Goal: Information Seeking & Learning: Learn about a topic

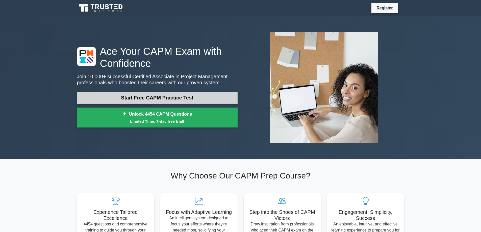
click at [87, 96] on link "Start Free CAPM Practice Test" at bounding box center [157, 98] width 160 height 12
click at [172, 95] on link "Start Free CAPM Practice Test" at bounding box center [157, 98] width 160 height 12
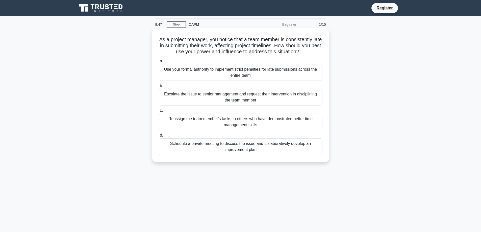
click at [227, 147] on div "Schedule a private meeting to discuss the issue and collaboratively develop an …" at bounding box center [241, 146] width 164 height 17
click at [159, 137] on input "d. Schedule a private meeting to discuss the issue and collaboratively develop …" at bounding box center [159, 135] width 0 height 3
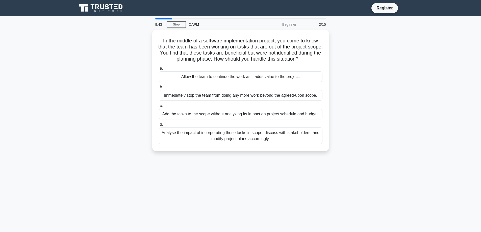
click at [349, 112] on div "In the middle of a software implementation project, you come to know that the t…" at bounding box center [240, 94] width 333 height 128
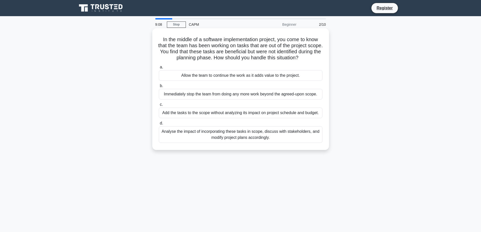
click at [235, 133] on div "Analyse the impact of incorporating these tasks in scope, discuss with stakehol…" at bounding box center [241, 134] width 164 height 17
click at [159, 125] on input "d. Analyse the impact of incorporating these tasks in scope, discuss with stake…" at bounding box center [159, 123] width 0 height 3
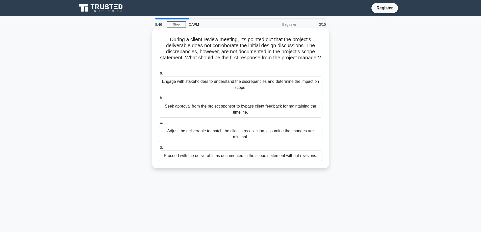
click at [237, 84] on div "Engage with stakeholders to understand the discrepancies and determine the impa…" at bounding box center [241, 84] width 164 height 17
click at [159, 75] on input "a. Engage with stakeholders to understand the discrepancies and determine the i…" at bounding box center [159, 73] width 0 height 3
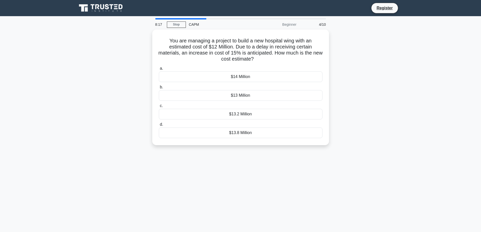
click at [346, 84] on div "You are managing a project to build a new hospital wing with an estimated cost …" at bounding box center [240, 91] width 333 height 122
click at [242, 129] on div "$13.8 Million" at bounding box center [241, 131] width 164 height 11
click at [159, 125] on input "d. $13.8 Million" at bounding box center [159, 123] width 0 height 3
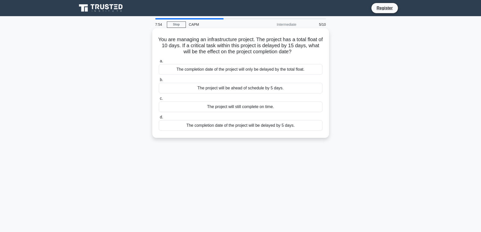
click at [277, 125] on div "The completion date of the project will be delayed by 5 days." at bounding box center [241, 125] width 164 height 11
click at [159, 119] on input "d. The completion date of the project will be delayed by 5 days." at bounding box center [159, 117] width 0 height 3
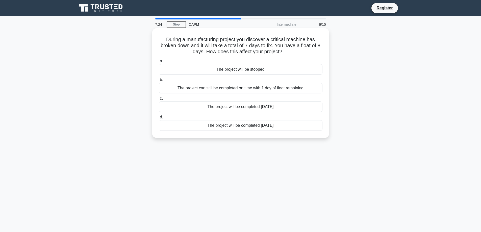
click at [203, 88] on div "The project can still be completed on time with 1 day of float remaining" at bounding box center [241, 88] width 164 height 11
click at [159, 82] on input "b. The project can still be completed on time with 1 day of float remaining" at bounding box center [159, 79] width 0 height 3
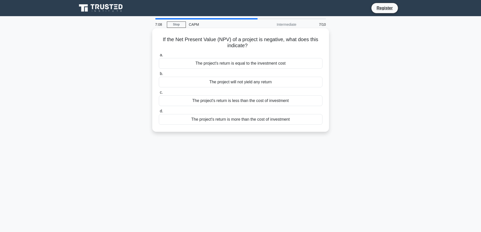
click at [280, 100] on div "The project's return is less than the cost of investment" at bounding box center [241, 100] width 164 height 11
click at [159, 94] on input "c. The project's return is less than the cost of investment" at bounding box center [159, 92] width 0 height 3
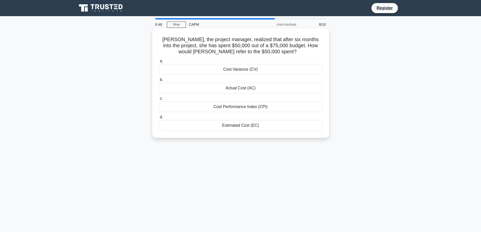
click at [234, 90] on div "Actual Cost (AC)" at bounding box center [241, 88] width 164 height 11
click at [159, 82] on input "b. Actual Cost (AC)" at bounding box center [159, 79] width 0 height 3
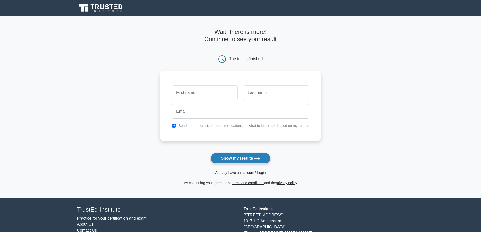
click at [243, 158] on button "Show my results" at bounding box center [240, 158] width 60 height 11
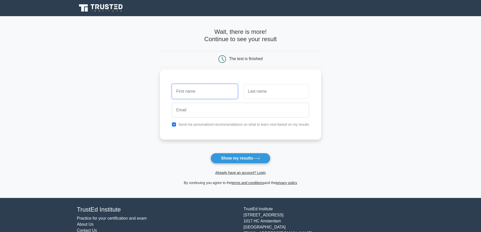
click at [195, 92] on input "text" at bounding box center [204, 91] width 65 height 15
drag, startPoint x: 105, startPoint y: 60, endPoint x: 90, endPoint y: 51, distance: 17.5
click at [102, 59] on main "Wait, there is more! Continue to see your result The test is finished and the" at bounding box center [240, 107] width 481 height 182
